Goal: Check status: Check status

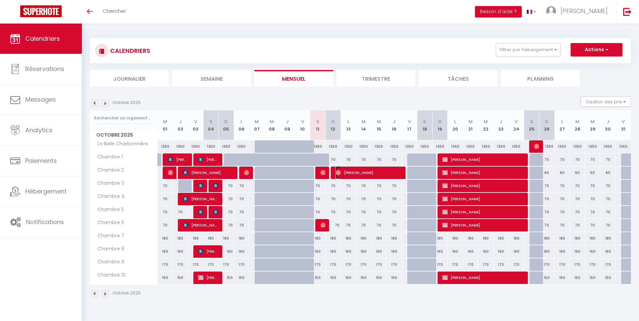
click at [360, 174] on span "[PERSON_NAME]" at bounding box center [368, 172] width 66 height 13
select select "OK"
select select "0"
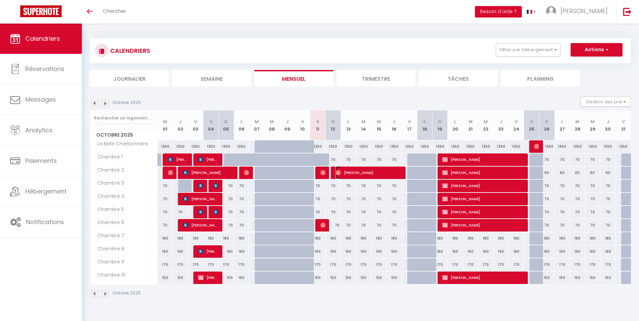
select select "1"
select select
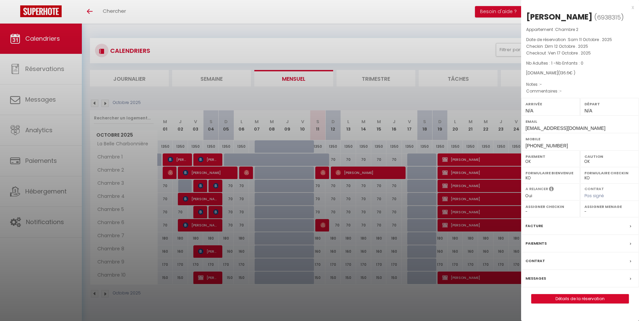
click at [631, 9] on div "x" at bounding box center [577, 7] width 113 height 8
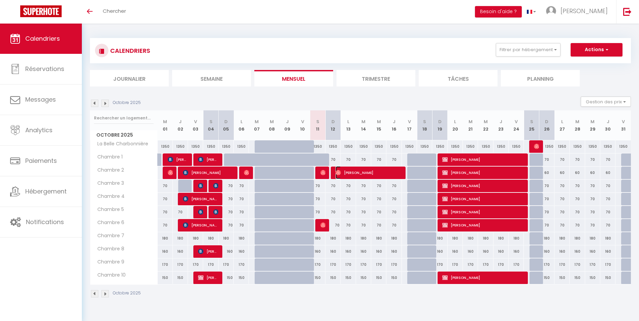
click at [360, 173] on span "[PERSON_NAME]" at bounding box center [368, 172] width 66 height 13
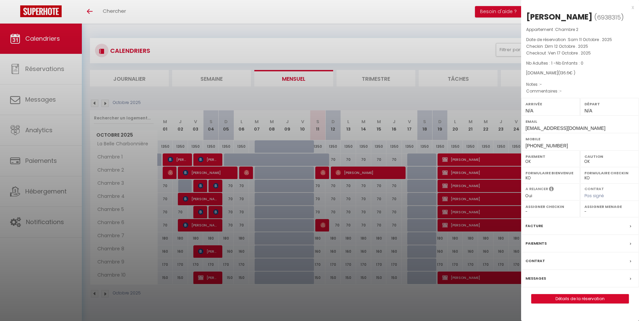
click at [633, 8] on div "x" at bounding box center [577, 7] width 113 height 8
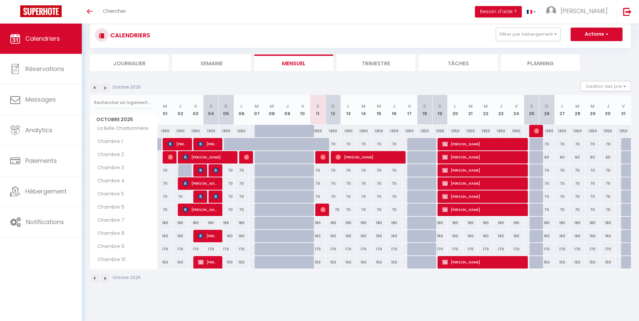
scroll to position [24, 0]
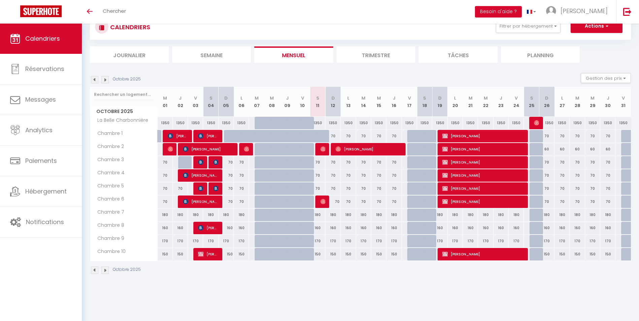
click at [106, 270] on img at bounding box center [104, 270] width 7 height 7
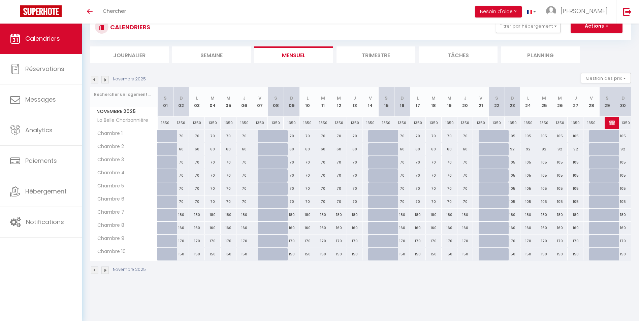
click at [95, 271] on img at bounding box center [94, 270] width 7 height 7
